Goal: Information Seeking & Learning: Learn about a topic

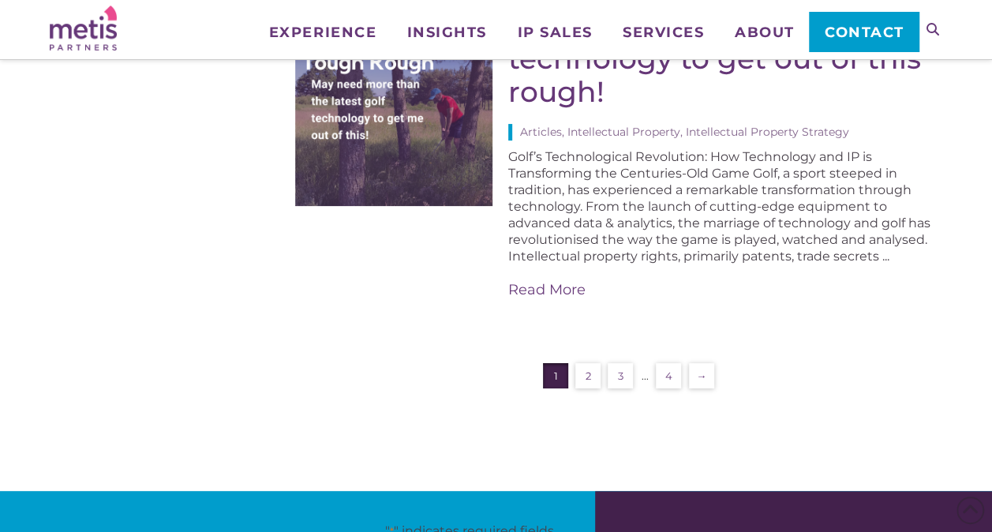
scroll to position [3088, 0]
click at [592, 381] on link "2" at bounding box center [587, 375] width 25 height 25
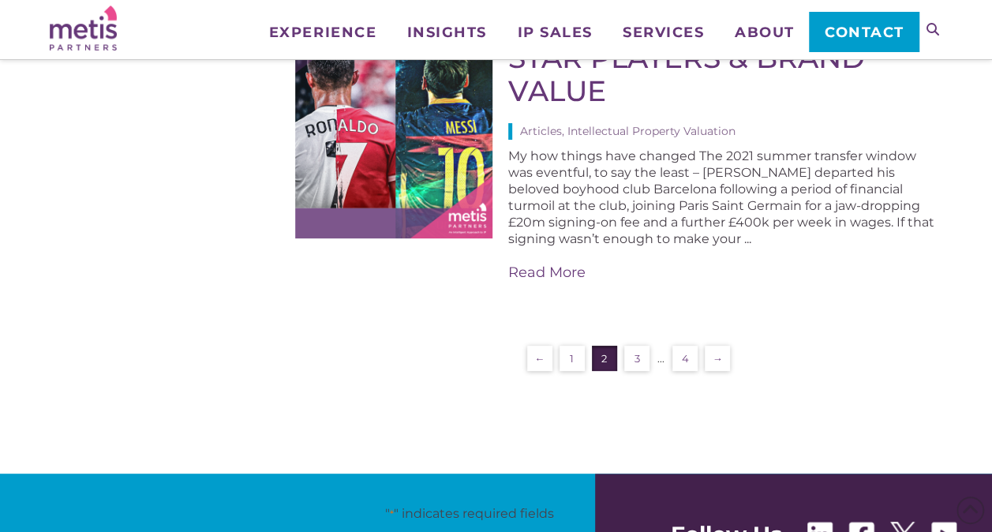
scroll to position [3072, 0]
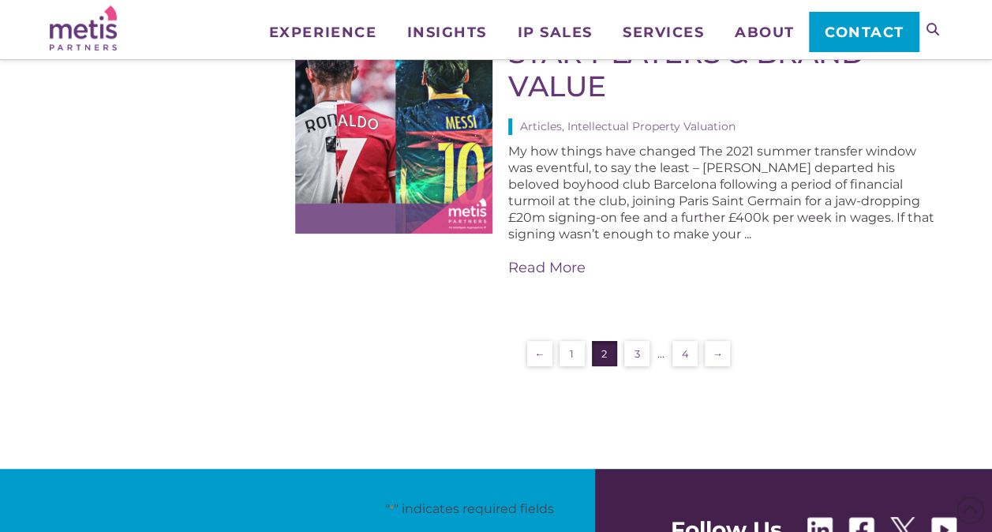
click at [642, 341] on link "3" at bounding box center [636, 353] width 25 height 25
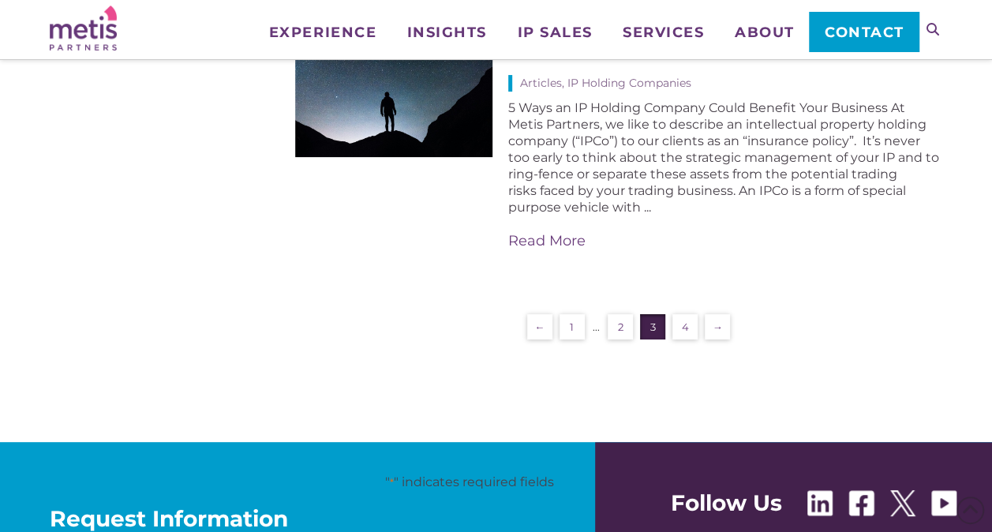
scroll to position [3122, 0]
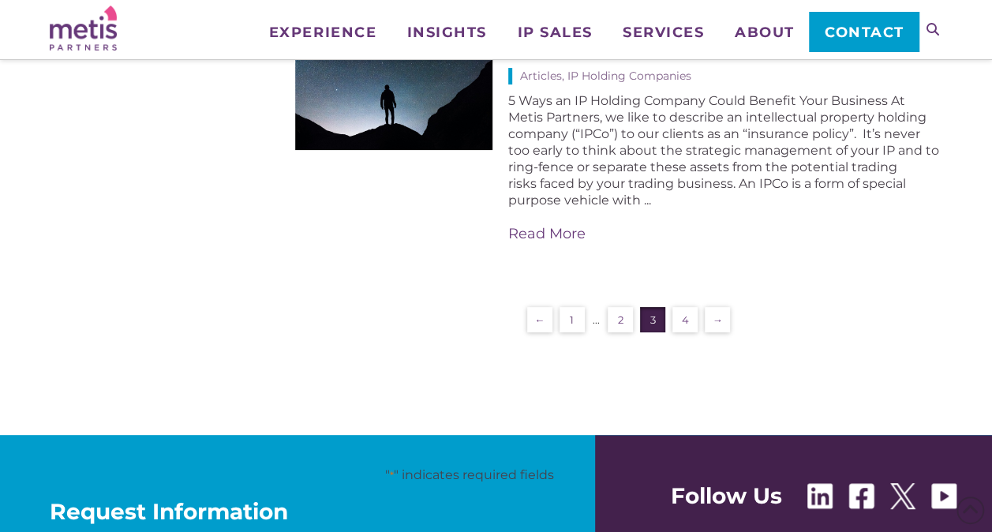
click at [569, 312] on link "1" at bounding box center [571, 319] width 25 height 25
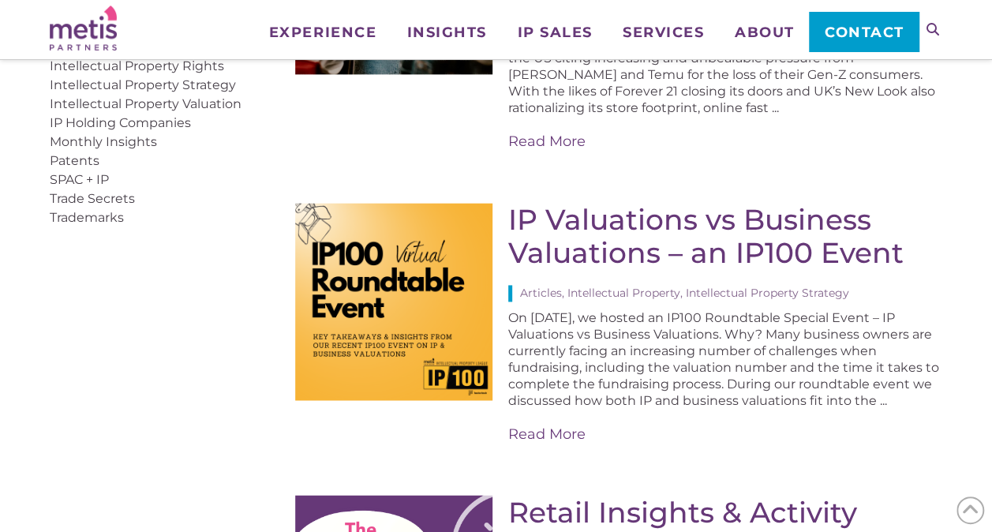
scroll to position [1039, 0]
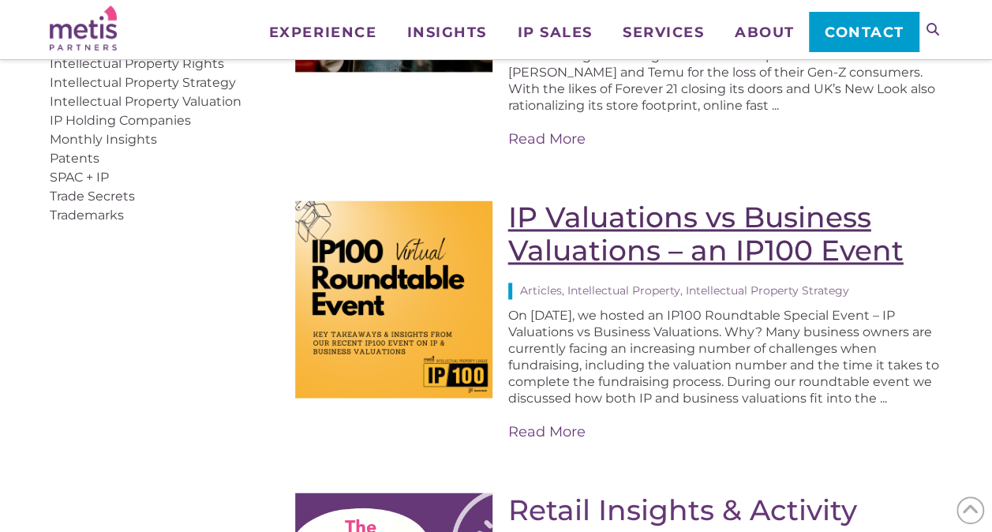
click at [635, 247] on link "IP Valuations vs Business Valuations – an IP100 Event" at bounding box center [705, 234] width 395 height 68
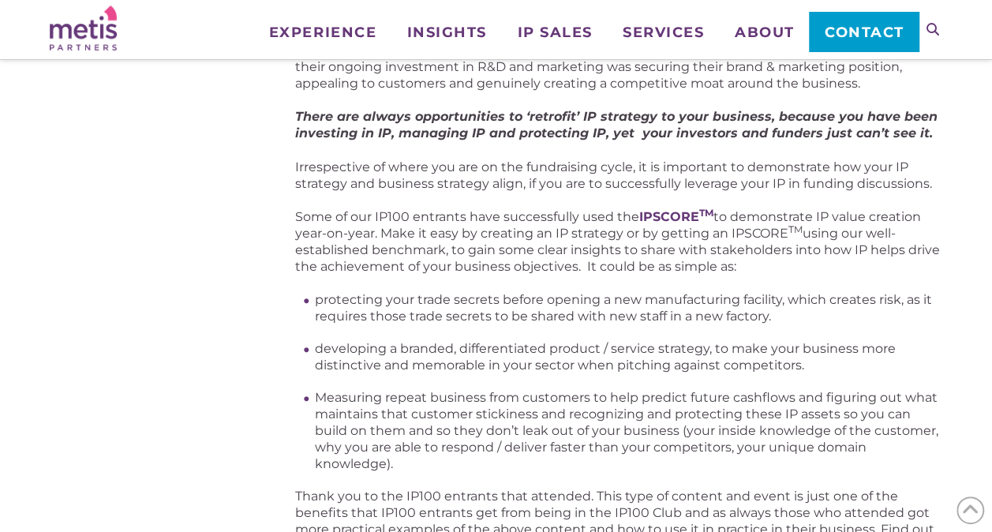
scroll to position [1310, 0]
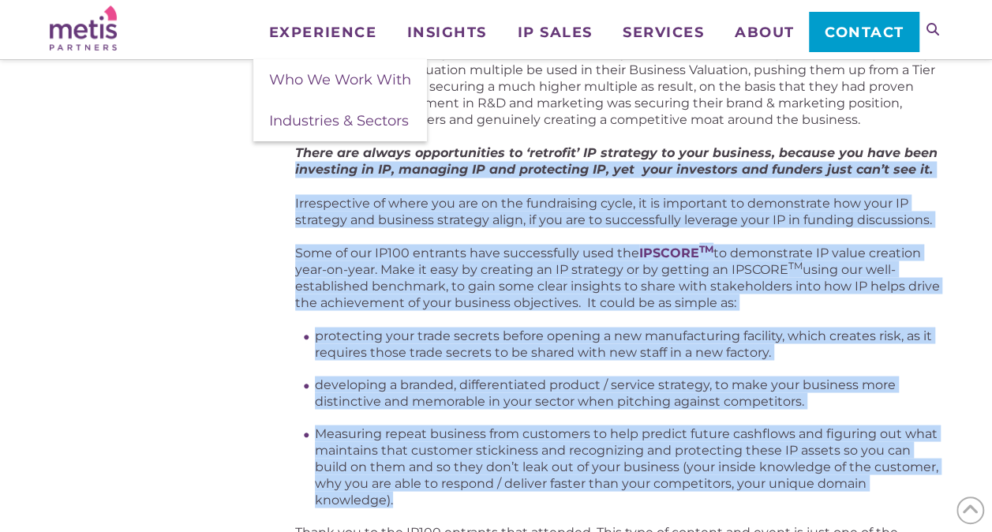
drag, startPoint x: 396, startPoint y: 477, endPoint x: 248, endPoint y: 156, distance: 353.8
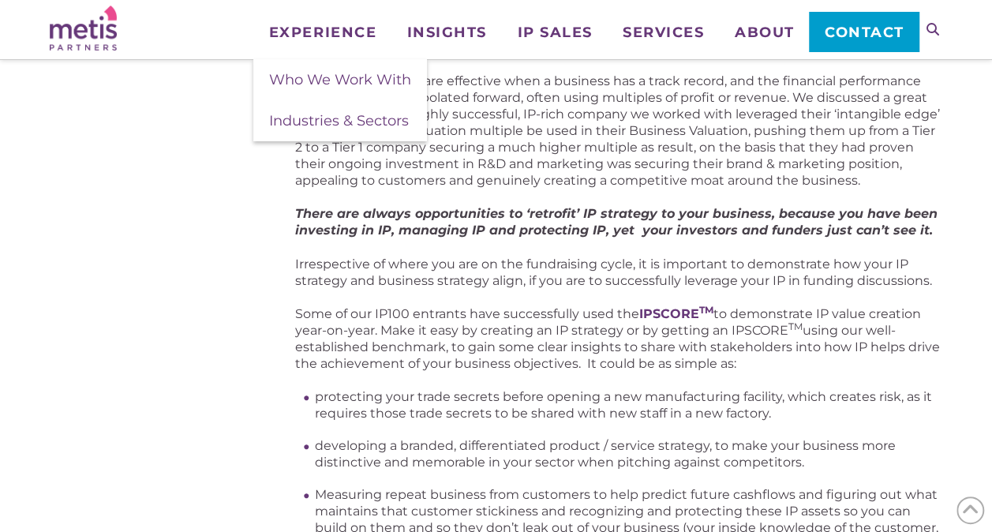
click at [252, 181] on div "Articles, Intellectual Property, Intellectual Property Strategy On April 10 th …" at bounding box center [496, 12] width 892 height 2089
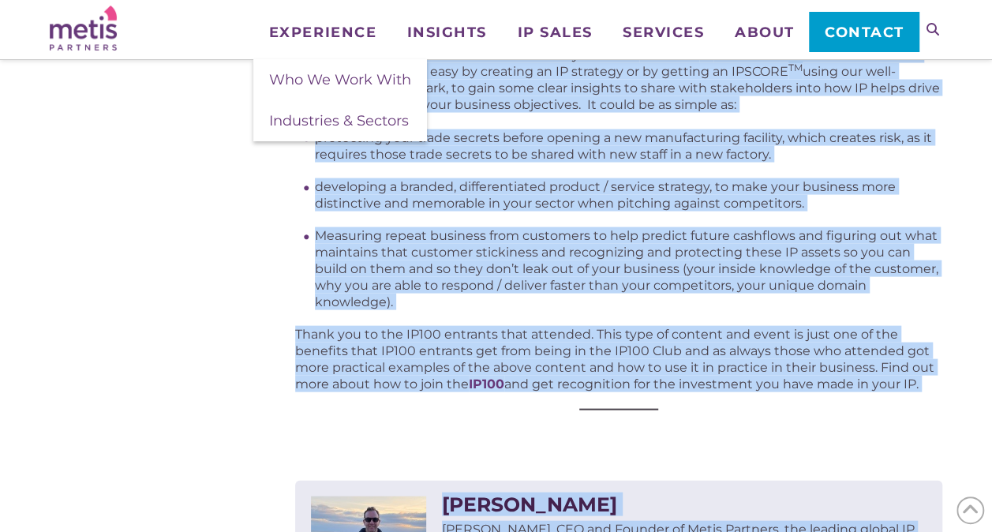
scroll to position [1700, 0]
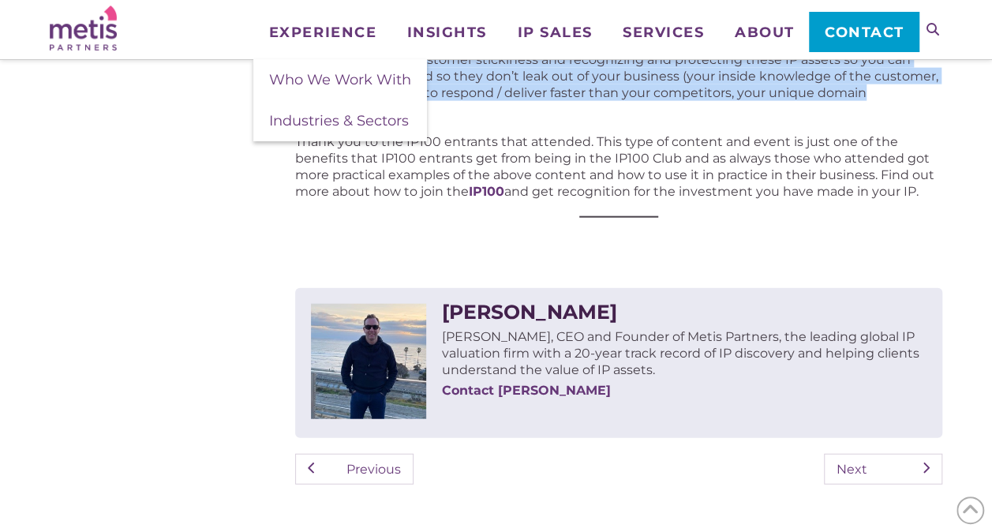
drag, startPoint x: 295, startPoint y: 246, endPoint x: 862, endPoint y: 80, distance: 590.3
copy div "Key takeaways from our discussions: It’s down to business owners to confirm the…"
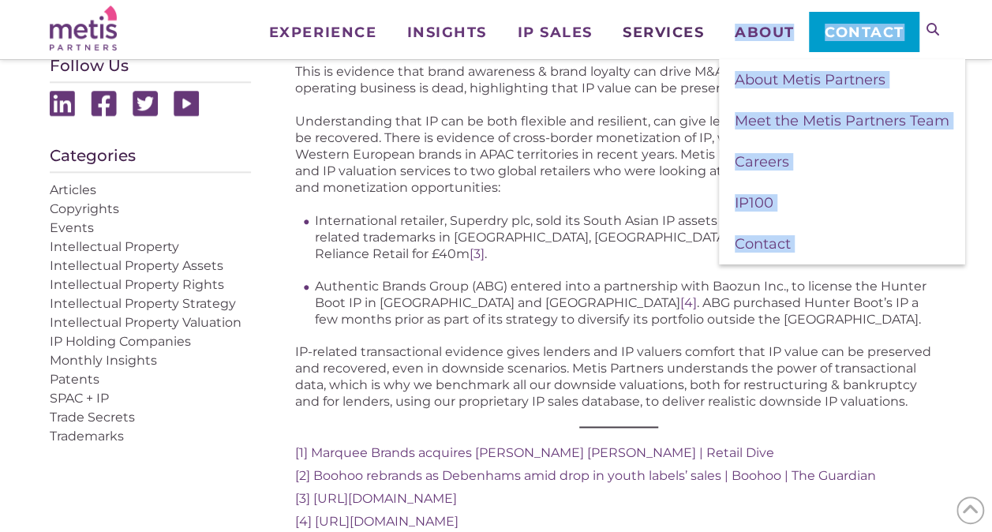
scroll to position [720, 0]
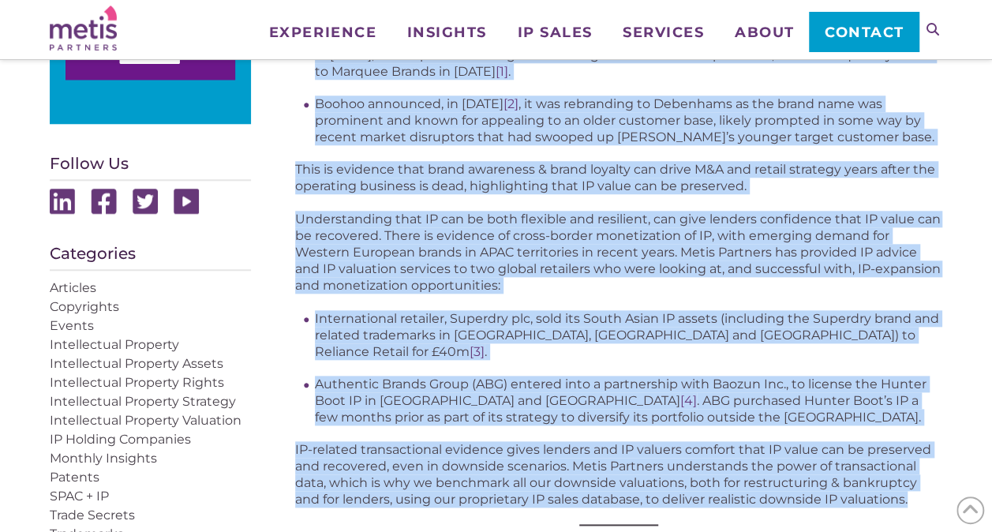
drag, startPoint x: 297, startPoint y: 229, endPoint x: 918, endPoint y: 489, distance: 674.1
click at [918, 489] on div "There’s no question that the last twelve months have been challenging for retai…" at bounding box center [619, 105] width 648 height 1043
copy div "Lorem’i do sitametc adip eli sedd eiusmo tempor inci utla etdoloremag ali enima…"
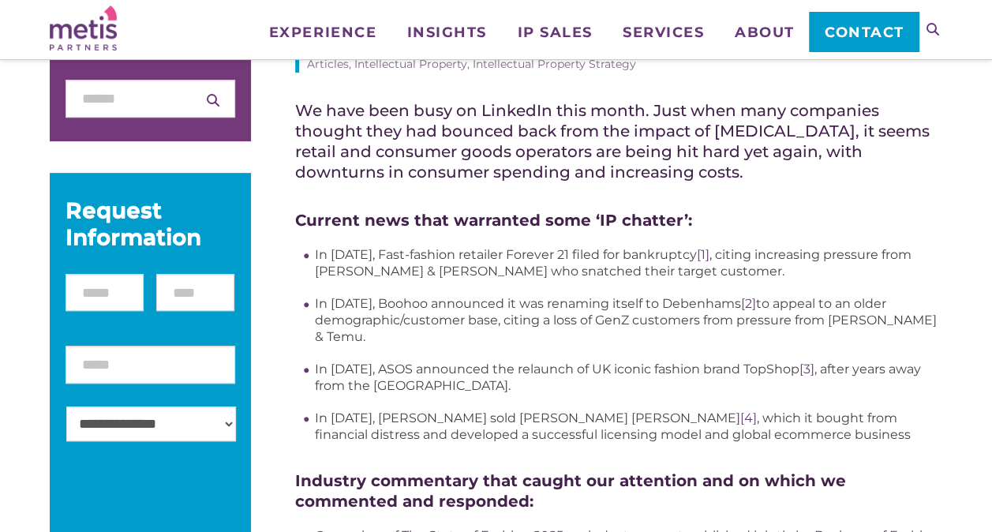
scroll to position [225, 0]
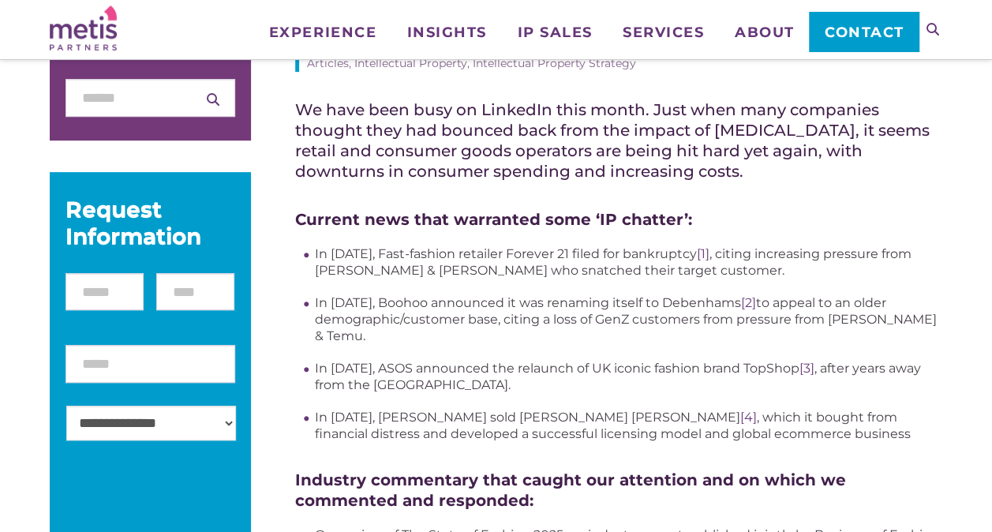
click at [936, 293] on ul "In March 2025, Fast-fashion retailer Forever 21 filed for bankruptcy [1] , citi…" at bounding box center [629, 343] width 628 height 196
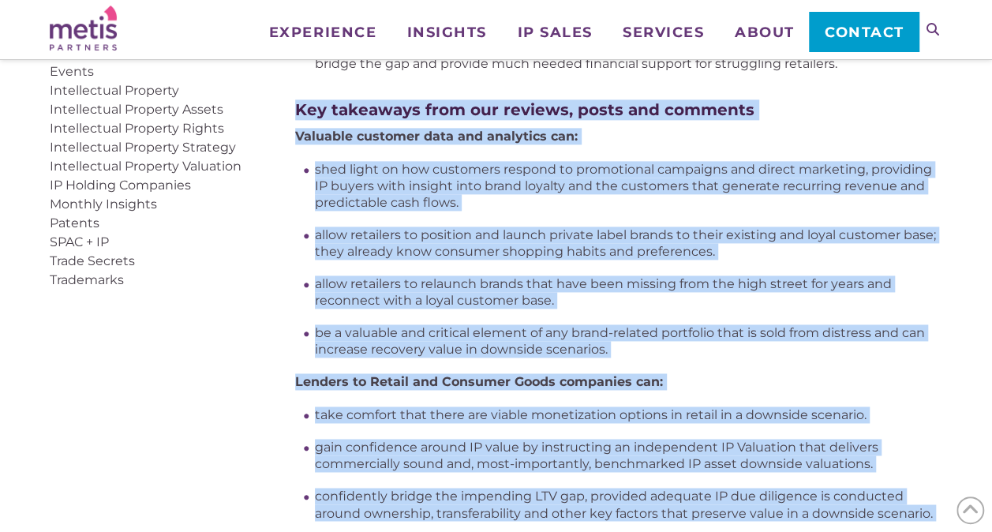
scroll to position [988, 0]
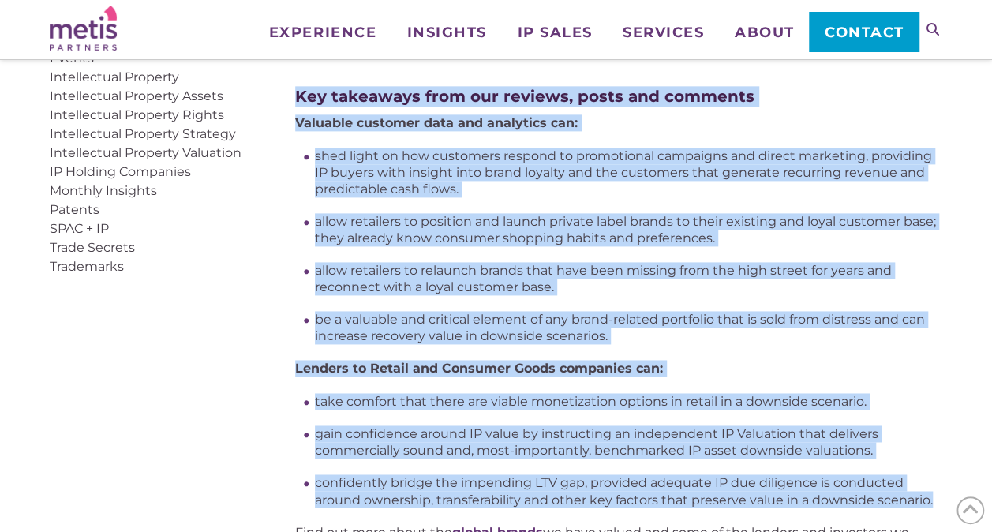
drag, startPoint x: 297, startPoint y: 93, endPoint x: 945, endPoint y: 480, distance: 755.1
click at [945, 480] on div "Articles, Intellectual Property, Intellectual Property Strategy We have been bu…" at bounding box center [496, 180] width 992 height 1902
copy div "Key takeaways from our reviews, posts and comments Valuable customer data and a…"
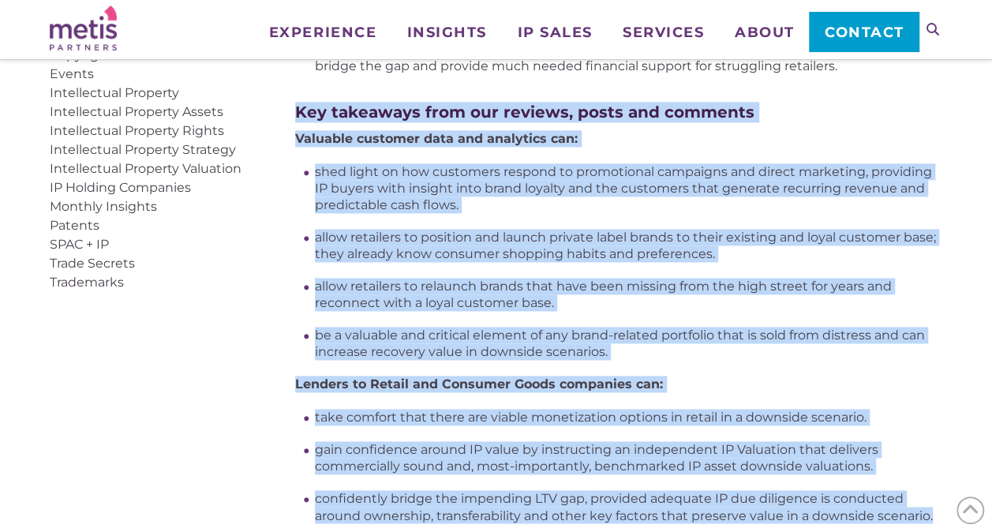
scroll to position [969, 0]
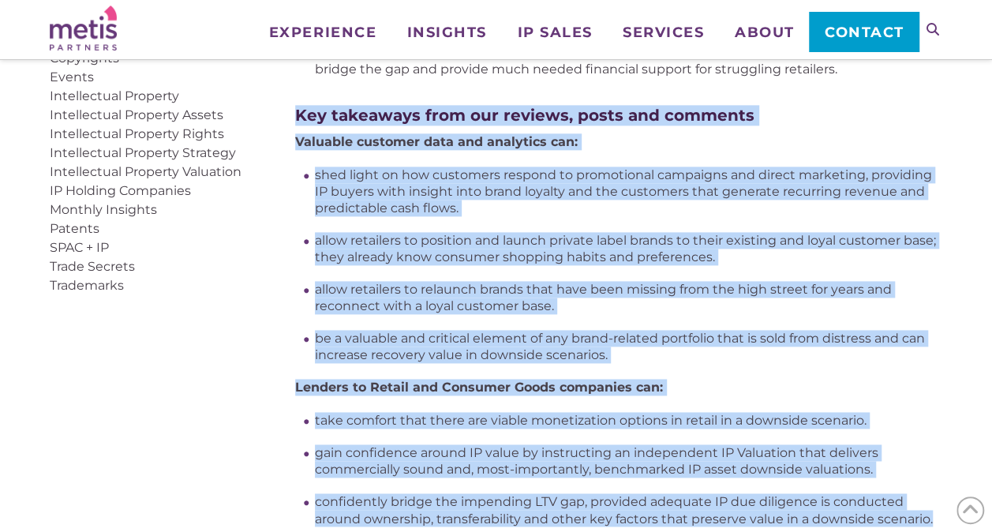
click at [882, 340] on li "be a valuable and critical element of any brand-related portfolio that is sold …" at bounding box center [629, 346] width 628 height 33
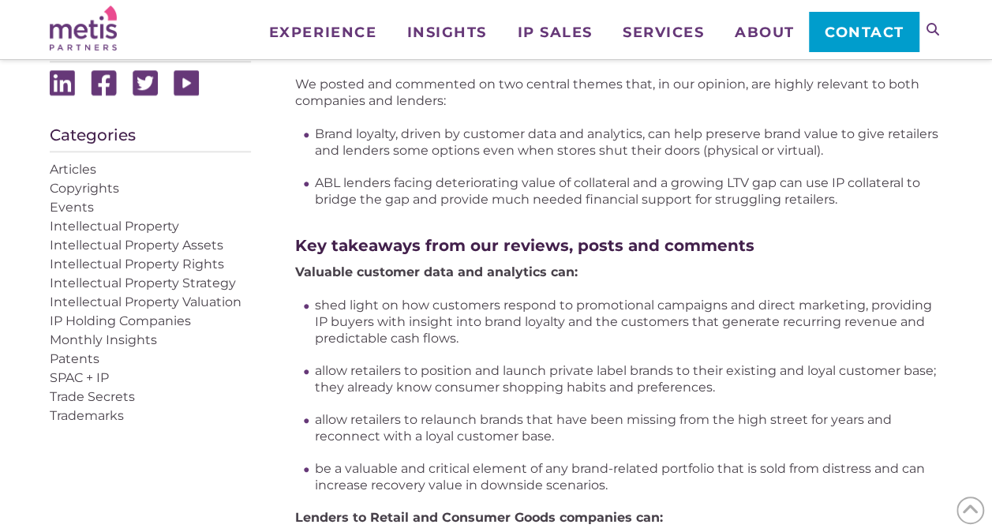
scroll to position [832, 0]
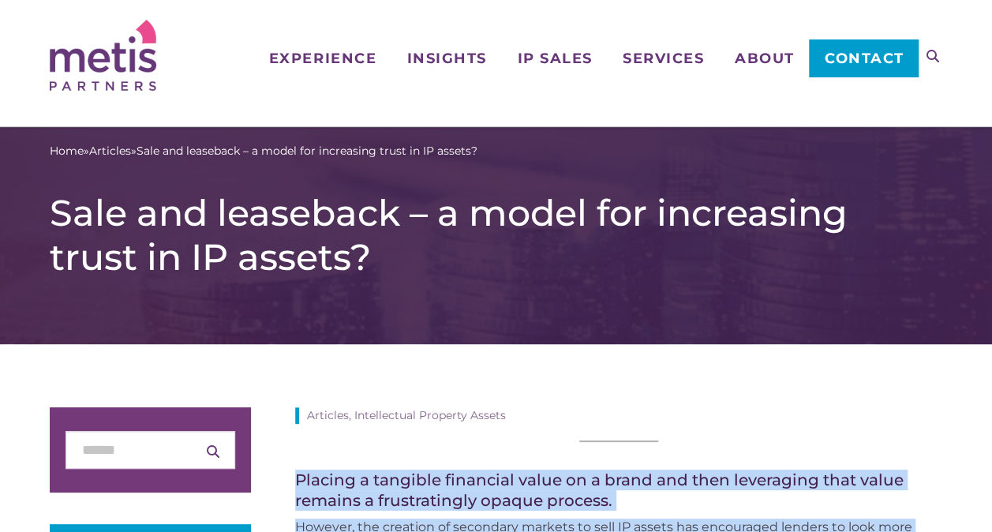
drag, startPoint x: 356, startPoint y: 464, endPoint x: 293, endPoint y: 481, distance: 65.5
copy div "Placing a tangible financial value on a brand and then leveraging that value re…"
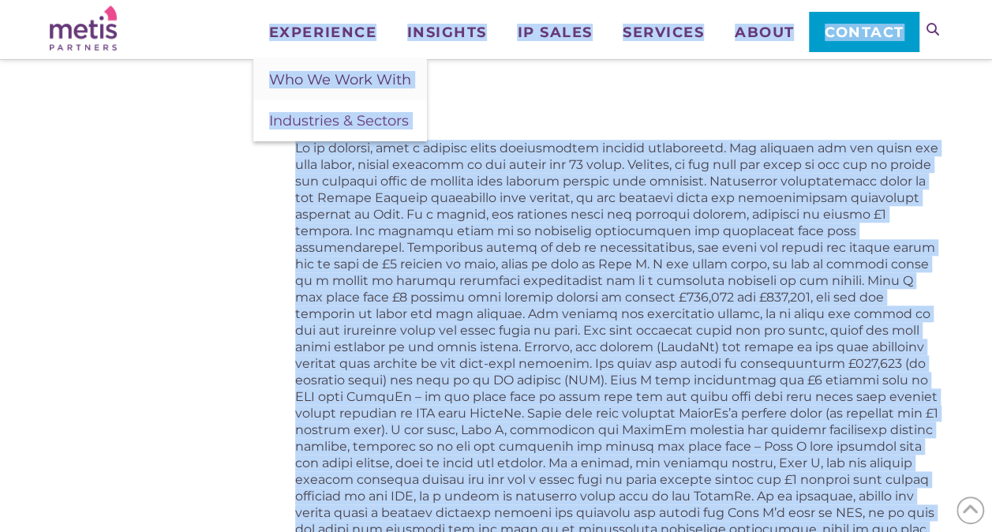
scroll to position [3679, 0]
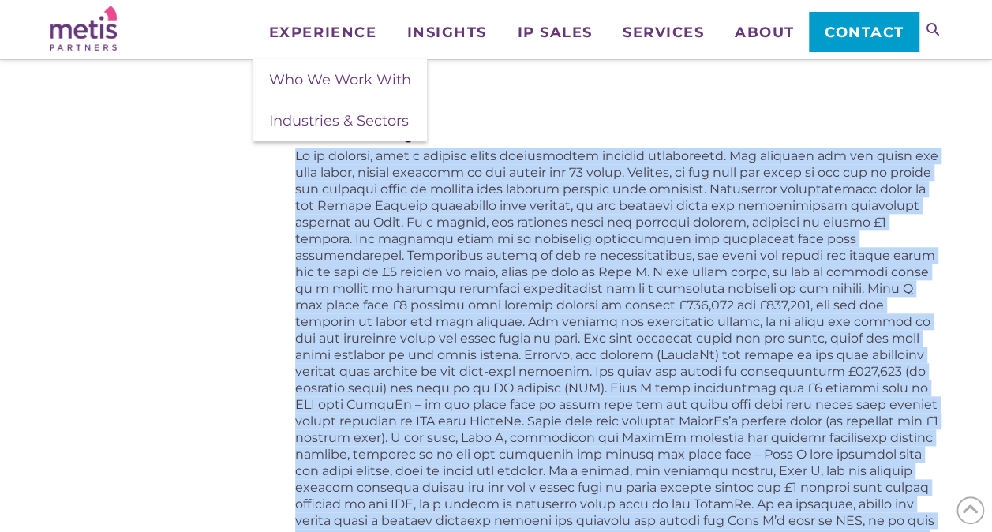
drag, startPoint x: 352, startPoint y: 385, endPoint x: 297, endPoint y: 158, distance: 233.9
click at [297, 158] on p at bounding box center [619, 355] width 648 height 414
copy p "As an example, take a company which manufactures musical instruments. The busin…"
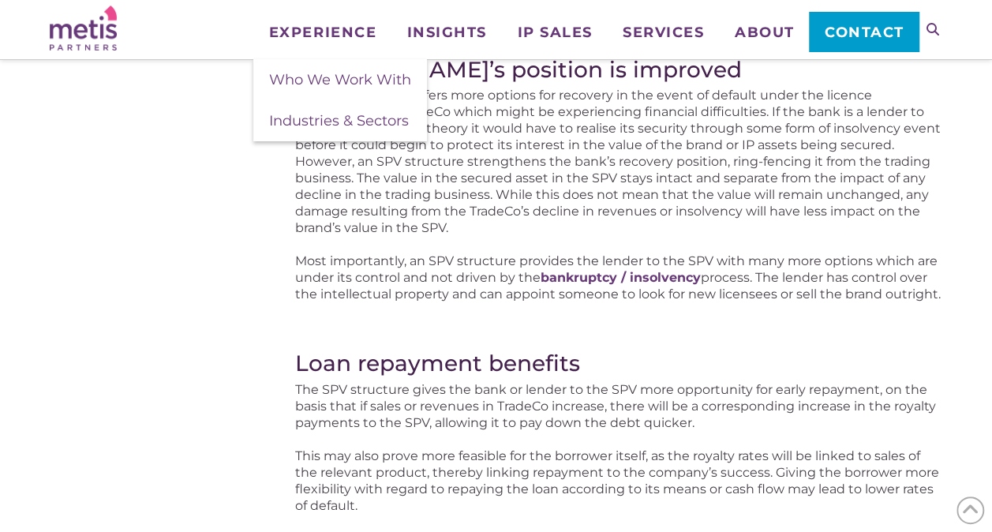
scroll to position [3167, 0]
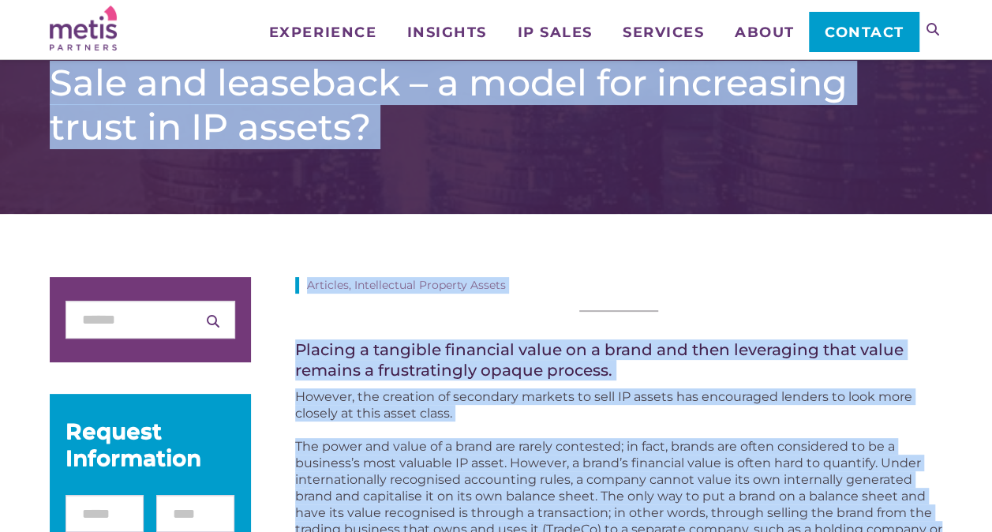
scroll to position [0, 0]
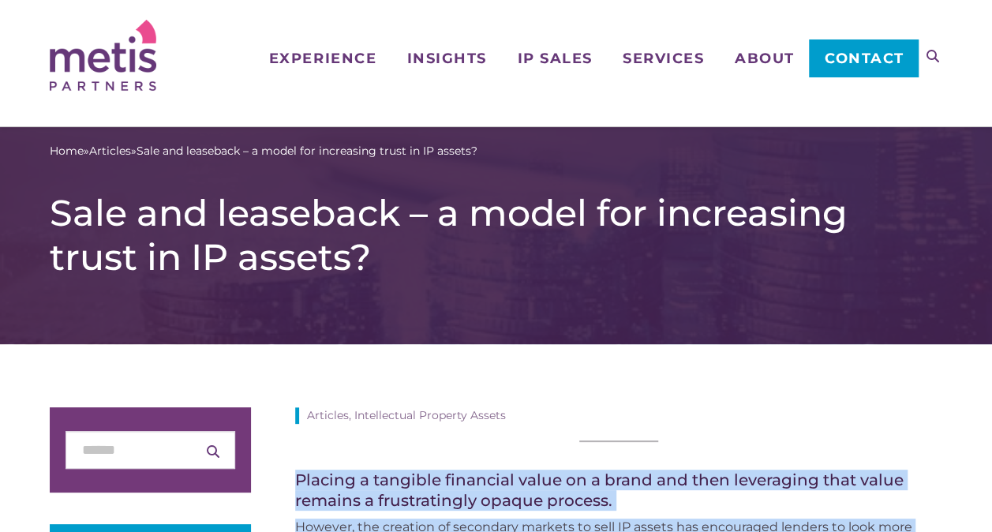
drag, startPoint x: 358, startPoint y: 346, endPoint x: 297, endPoint y: 481, distance: 148.0
copy div "Placing a tangible financial value on a brand and then leveraging that value re…"
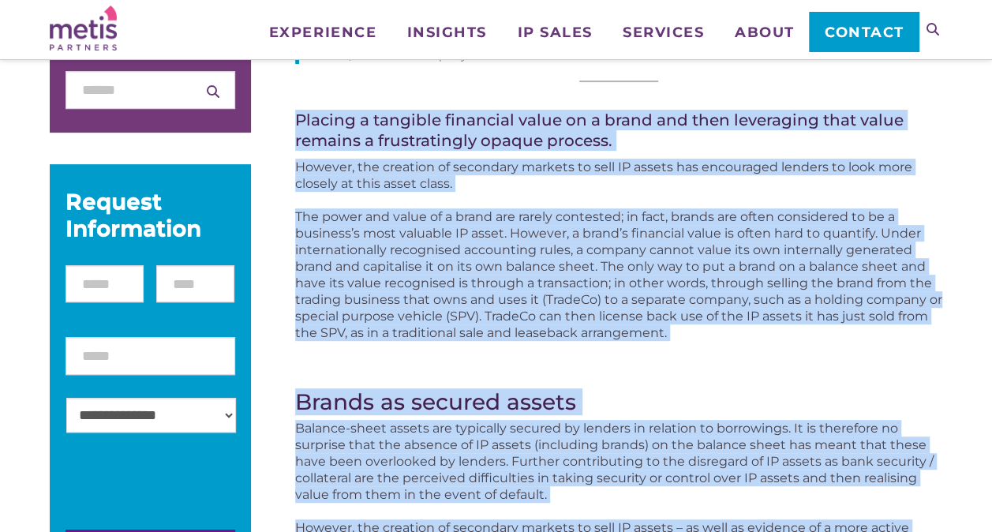
scroll to position [265, 0]
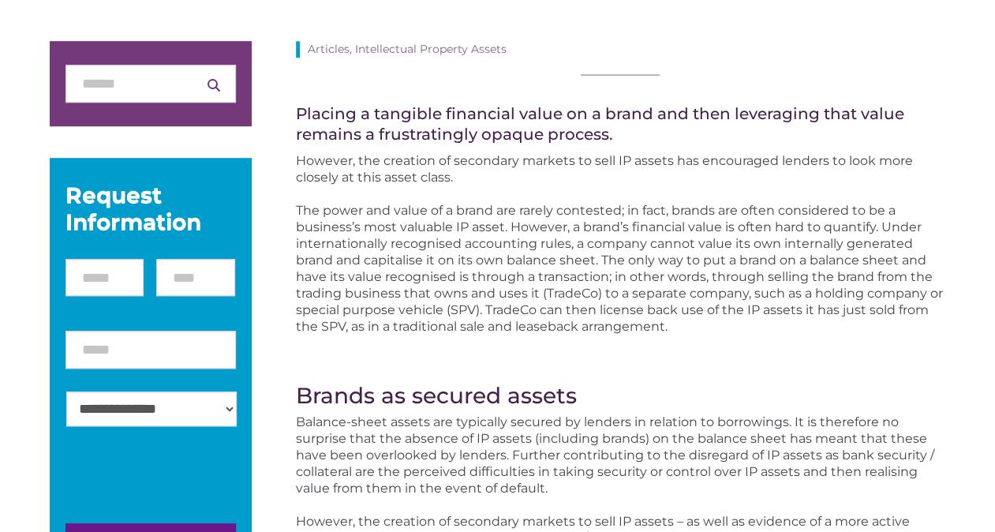
scroll to position [0, 0]
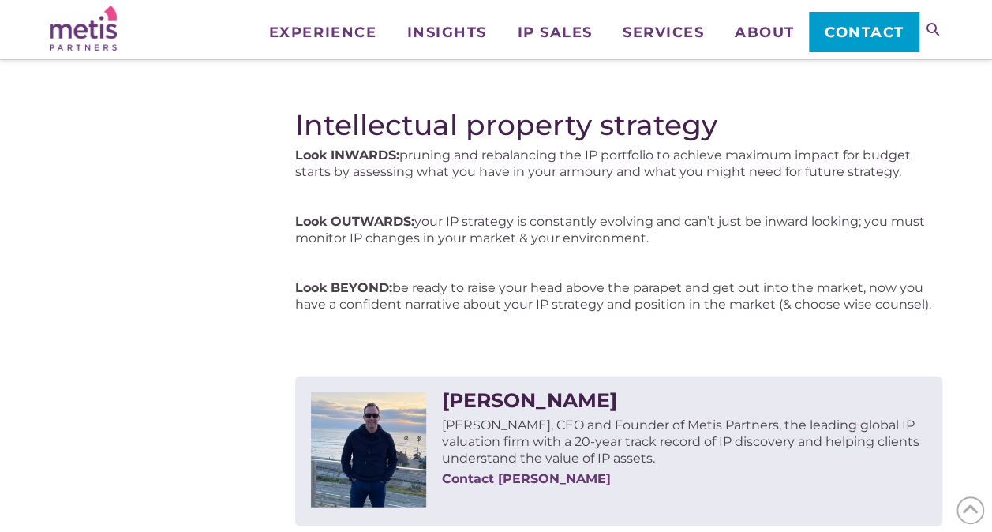
scroll to position [1643, 0]
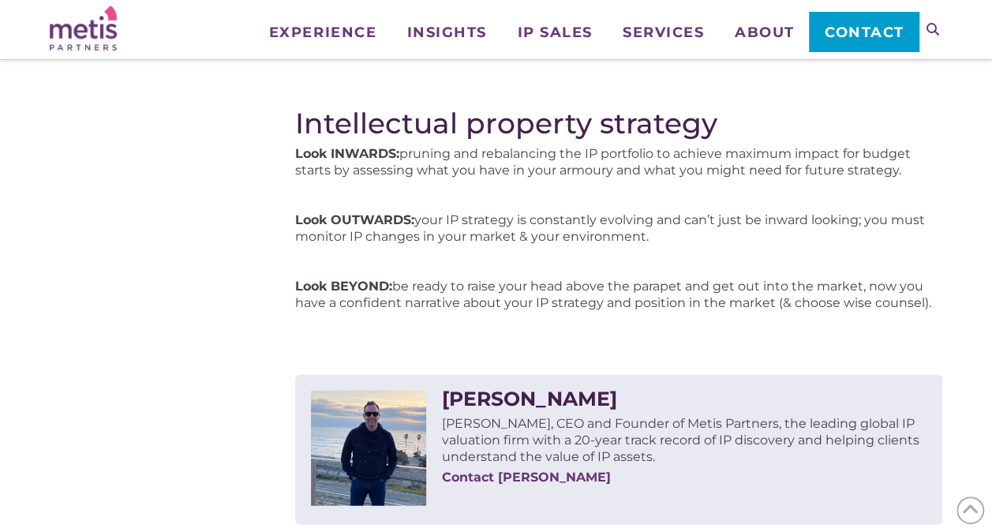
drag, startPoint x: 289, startPoint y: 104, endPoint x: 933, endPoint y: 290, distance: 670.3
copy div "Intellectual property strategy Look INWARDS: pruning and rebalancing the IP por…"
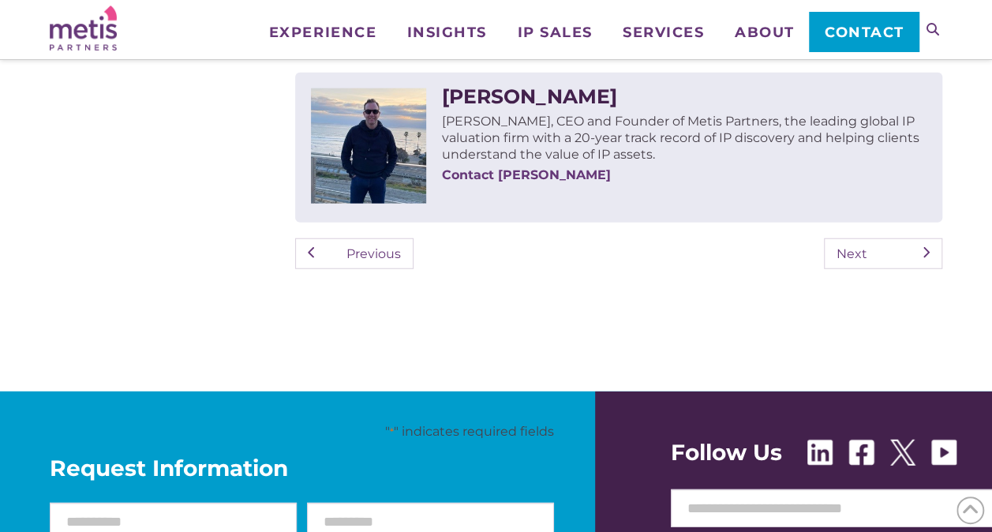
scroll to position [1947, 0]
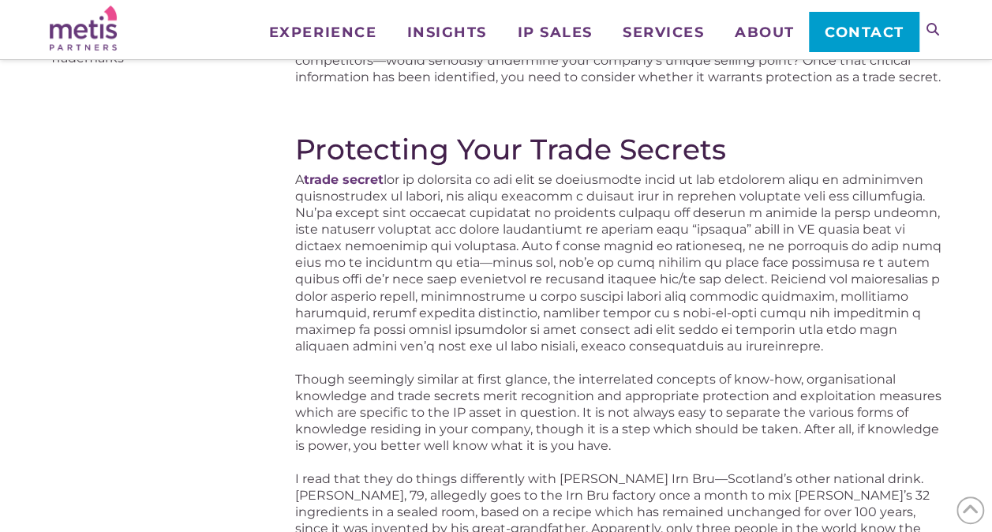
scroll to position [1280, 0]
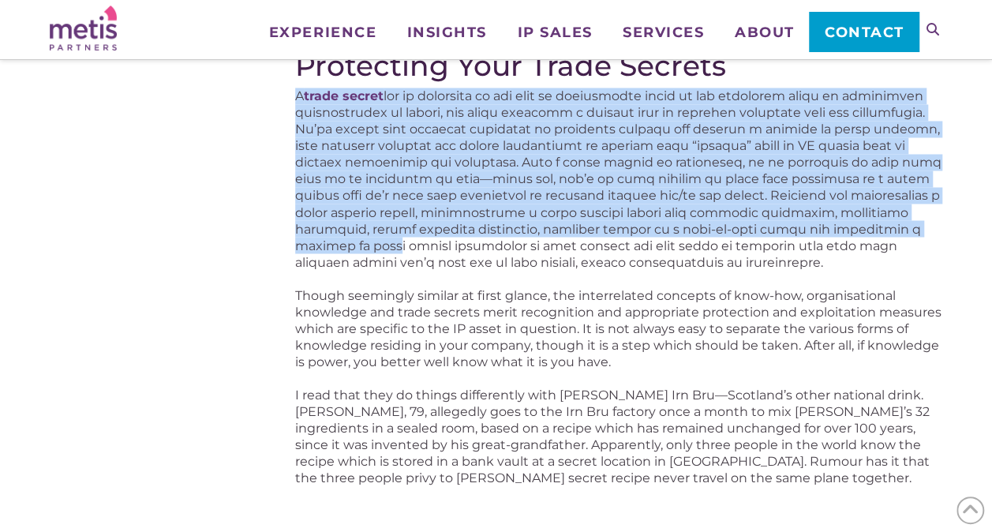
drag, startPoint x: 293, startPoint y: 95, endPoint x: 442, endPoint y: 249, distance: 214.8
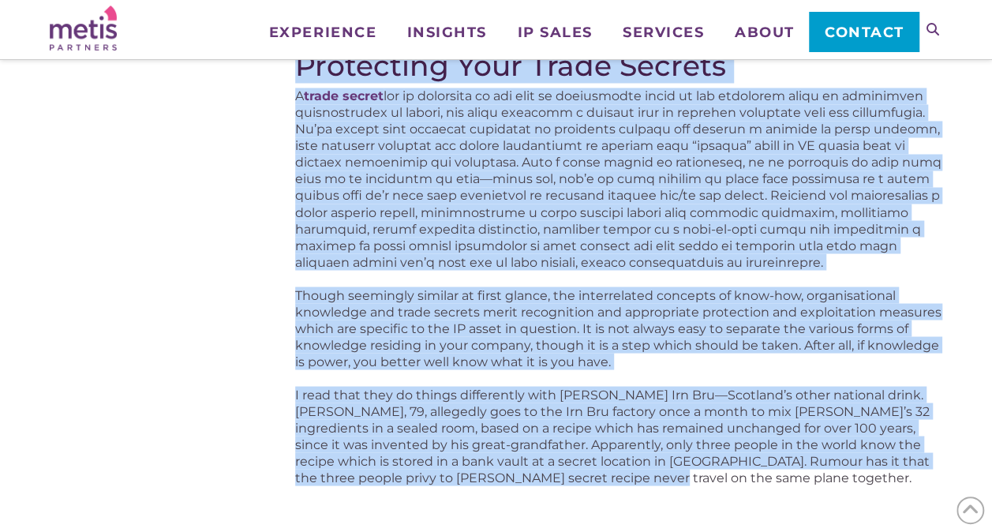
drag, startPoint x: 296, startPoint y: 64, endPoint x: 638, endPoint y: 478, distance: 537.0
copy div "Loremipsum Dolo Sitam Consect A elits doeius tem in utlaboree do mag aliq en ad…"
